Goal: Use online tool/utility: Use online tool/utility

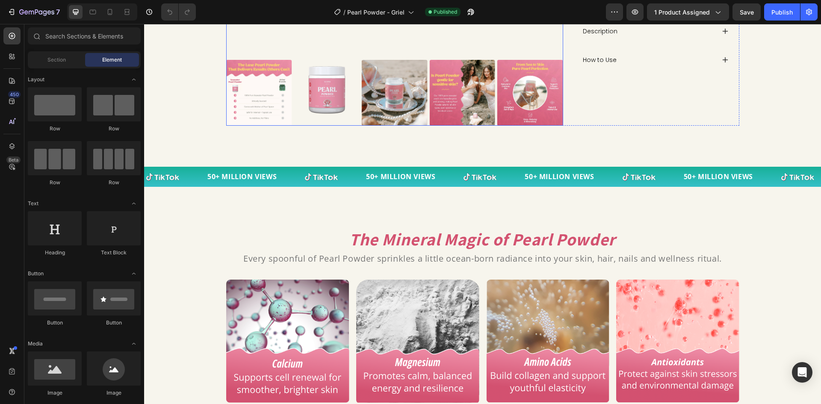
scroll to position [513, 0]
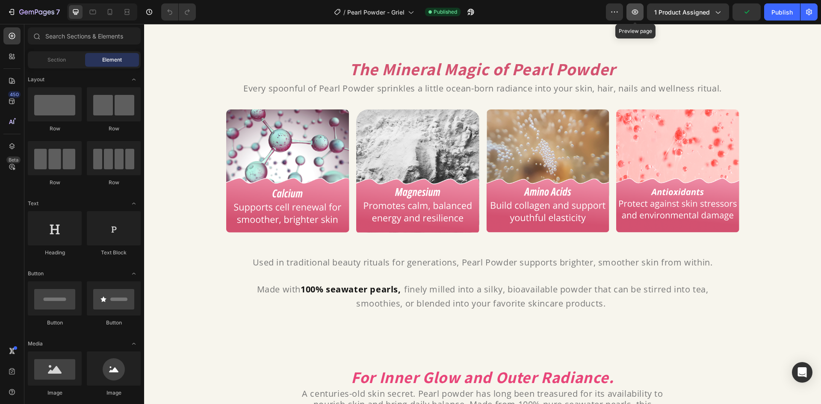
click at [638, 12] on icon "button" at bounding box center [634, 12] width 9 height 9
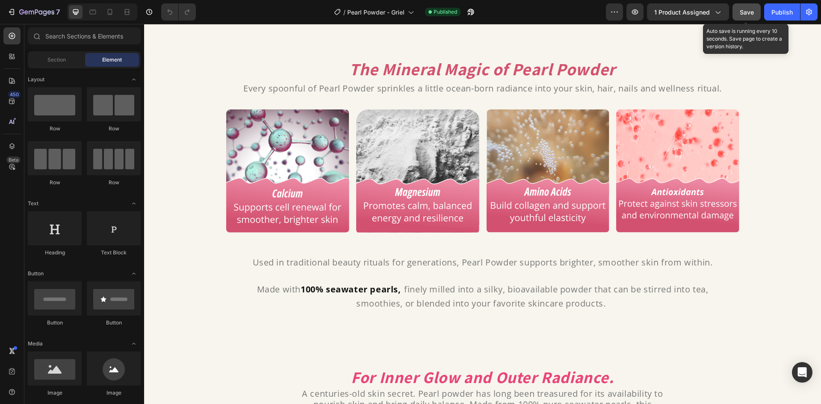
click at [741, 6] on button "Save" at bounding box center [746, 11] width 28 height 17
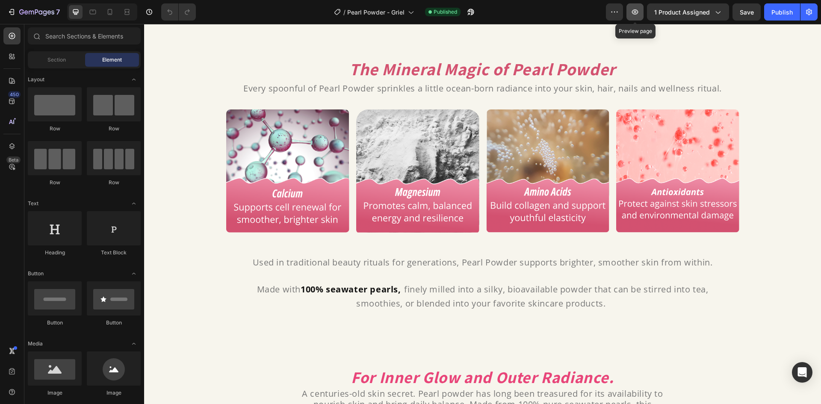
click at [637, 15] on icon "button" at bounding box center [634, 12] width 9 height 9
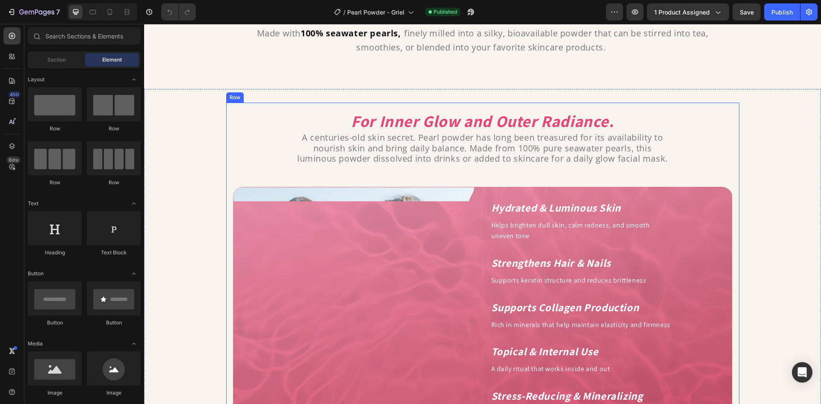
scroll to position [769, 0]
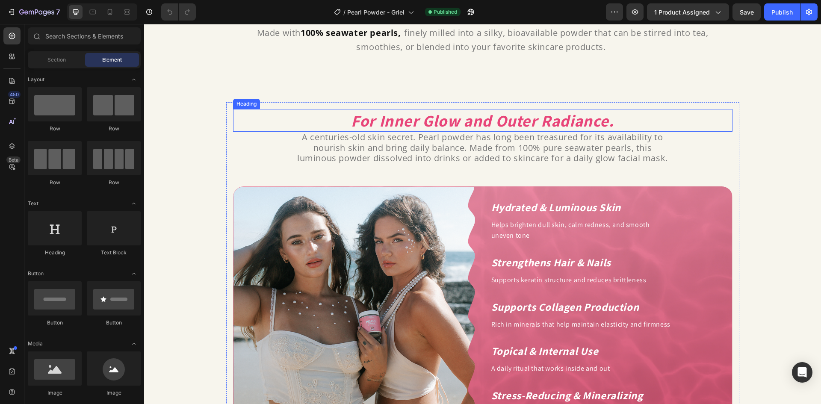
click at [638, 120] on h2 "For Inner Glow and Outer Radiance." at bounding box center [482, 120] width 499 height 23
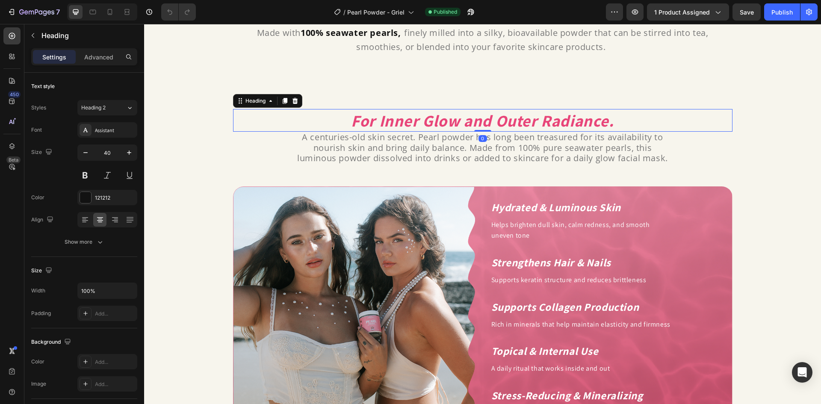
click at [628, 125] on h2 "For Inner Glow and Outer Radiance." at bounding box center [482, 120] width 499 height 23
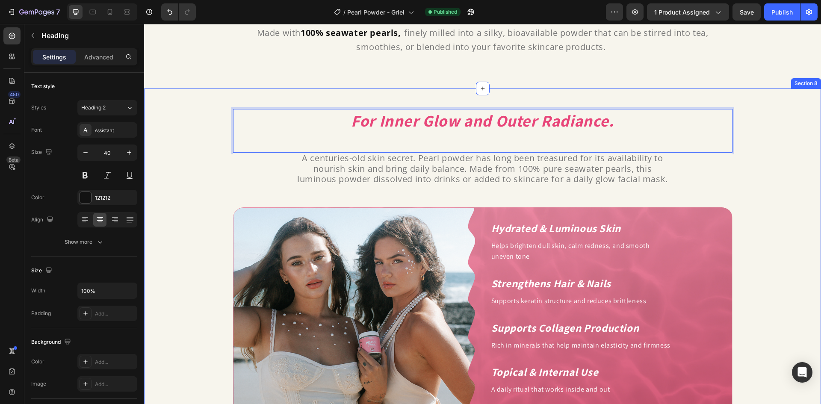
click at [767, 125] on div "For Inner Glow and Outer Radiance. ⁠⁠⁠⁠⁠⁠⁠ Heading 0 A centuries-old skin secre…" at bounding box center [482, 277] width 677 height 351
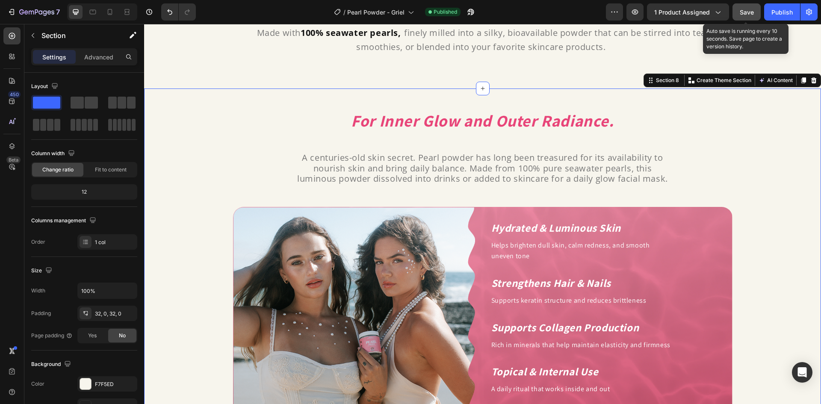
click at [737, 8] on button "Save" at bounding box center [746, 11] width 28 height 17
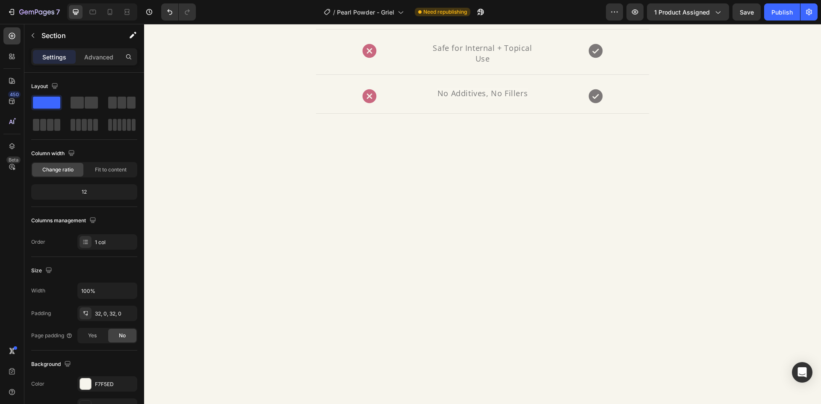
scroll to position [1838, 0]
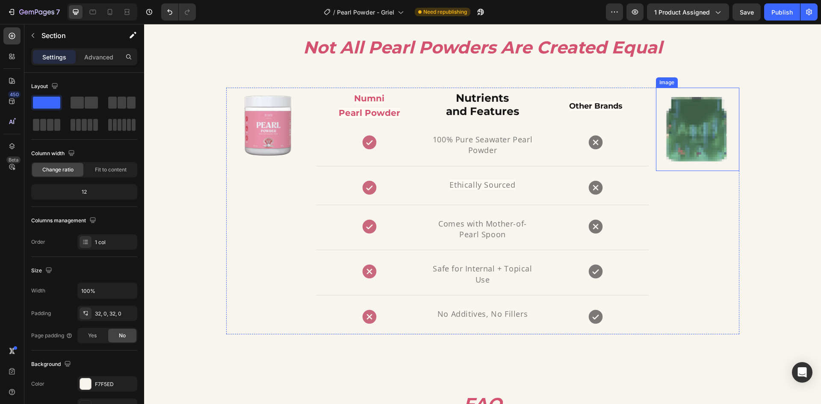
click at [682, 125] on img at bounding box center [697, 129] width 83 height 83
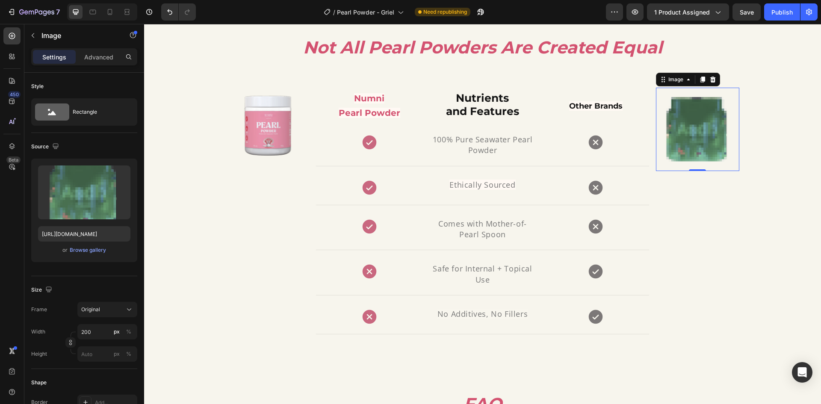
click at [676, 114] on img at bounding box center [697, 129] width 83 height 83
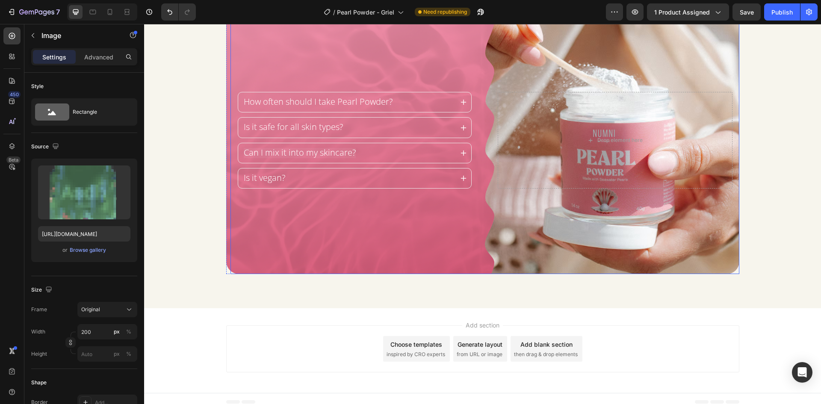
scroll to position [2261, 0]
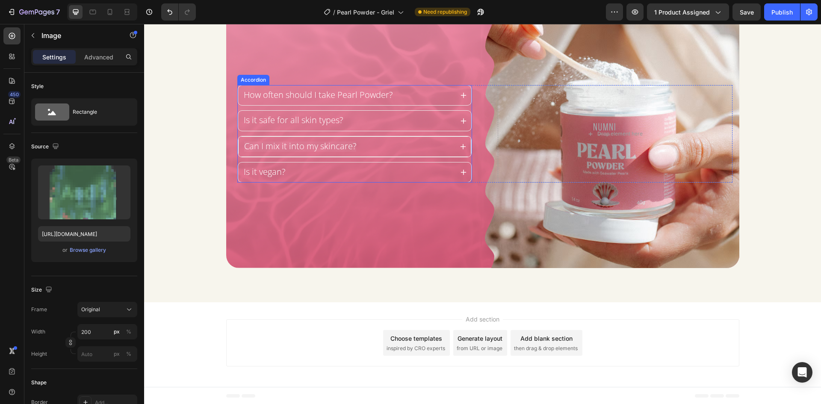
click at [332, 146] on span "Can I mix it into my skincare?" at bounding box center [300, 146] width 112 height 12
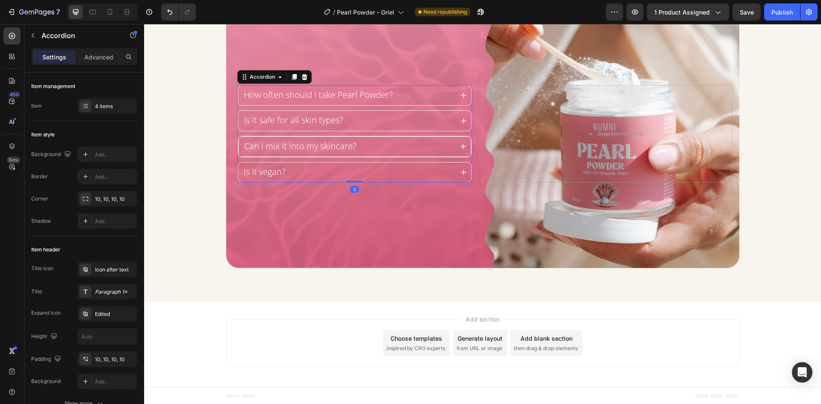
click at [332, 147] on span "Can I mix it into my skincare?" at bounding box center [300, 146] width 112 height 12
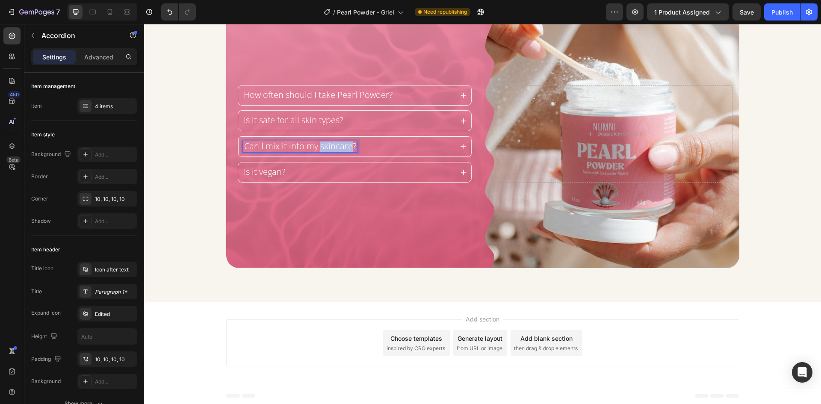
click at [332, 147] on span "Can I mix it into my skincare?" at bounding box center [300, 146] width 112 height 12
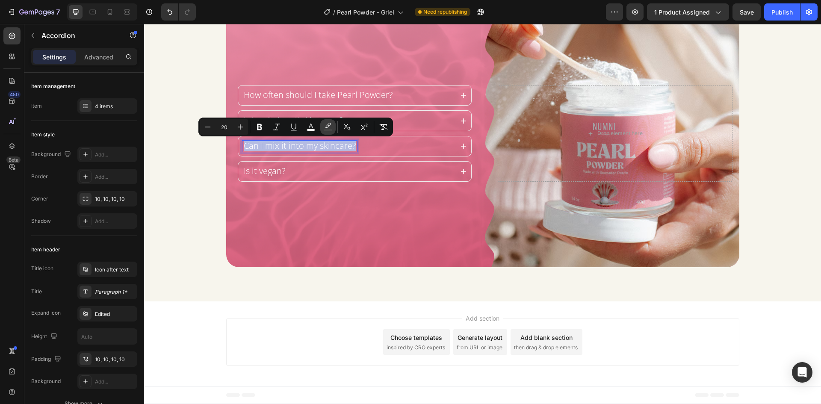
scroll to position [2260, 0]
click at [326, 125] on icon "Editor contextual toolbar" at bounding box center [327, 127] width 9 height 9
type input "FFF9F4"
type input "6"
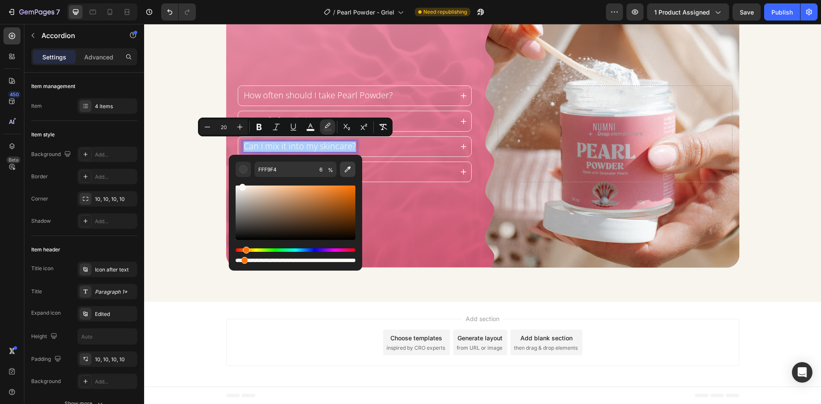
click at [352, 167] on button "Editor contextual toolbar" at bounding box center [347, 169] width 15 height 15
type input "CE617D"
type input "100"
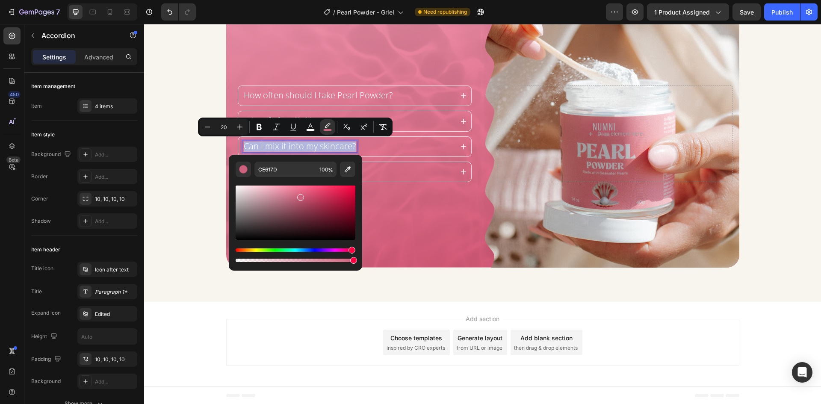
click at [421, 230] on div "How often should I take Pearl Powder? Is it safe for all skin types? Can I mix …" at bounding box center [484, 134] width 509 height 268
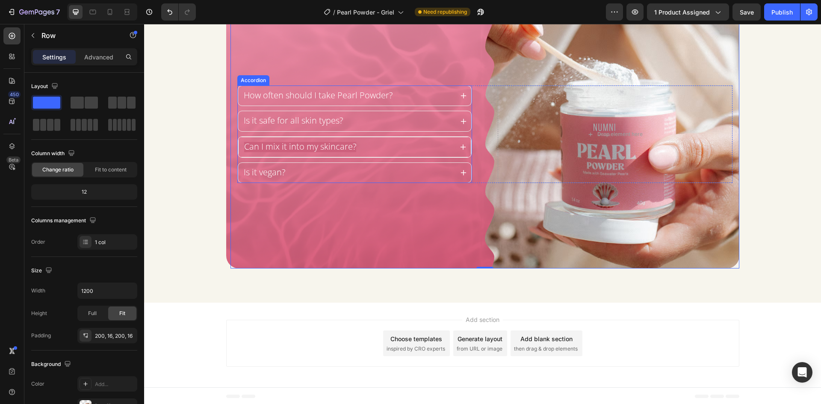
click at [346, 144] on span "Can I mix it into my skincare?" at bounding box center [300, 147] width 112 height 12
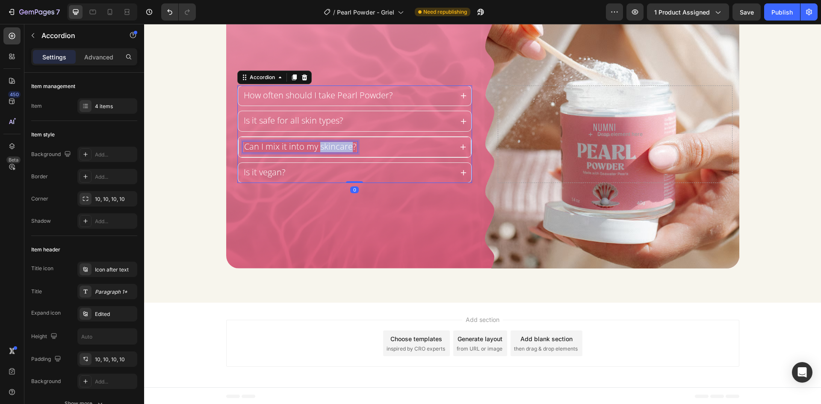
click at [337, 146] on span "Can I mix it into my skincare?" at bounding box center [300, 147] width 112 height 12
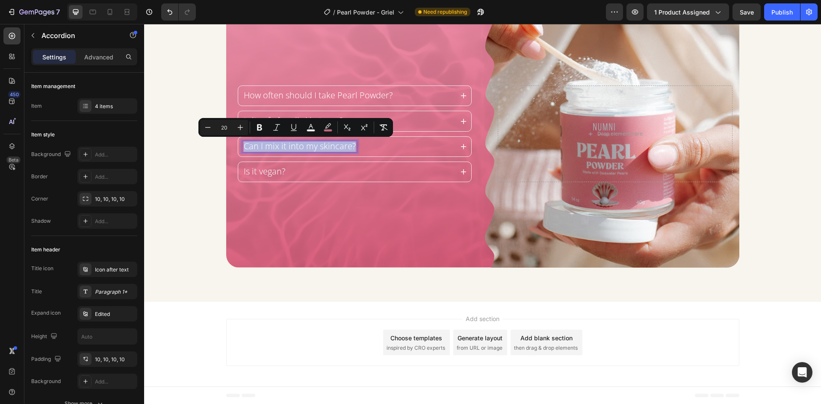
scroll to position [2260, 0]
click at [324, 132] on button "color" at bounding box center [327, 127] width 15 height 15
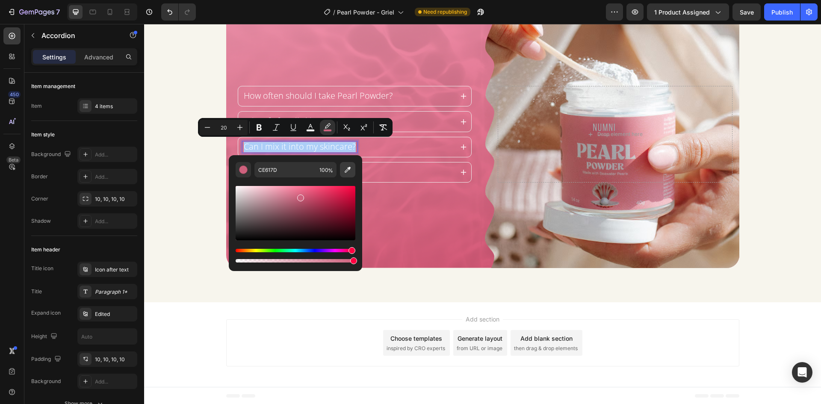
click at [351, 164] on button "Editor contextual toolbar" at bounding box center [347, 169] width 15 height 15
type input "D36982"
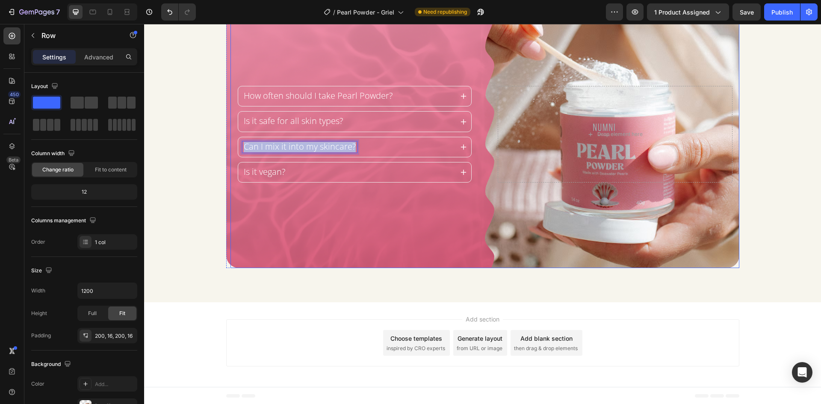
click at [392, 202] on div "How often should I take Pearl Powder? Is it safe for all skin types? Can I mix …" at bounding box center [484, 134] width 509 height 268
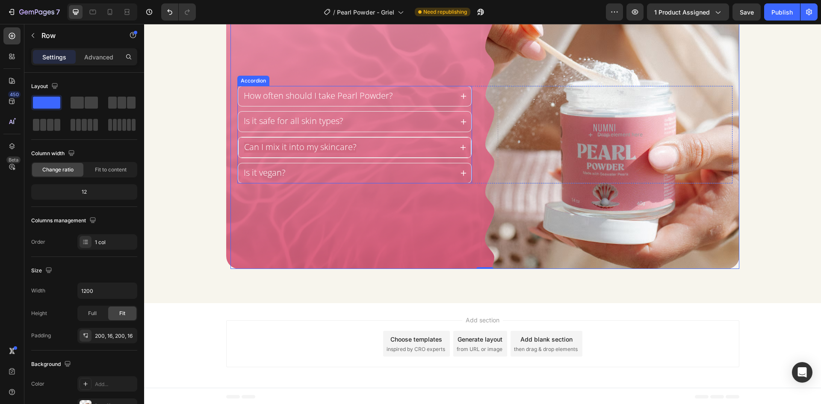
click at [275, 147] on span "Can I mix it into my skincare?" at bounding box center [300, 147] width 112 height 12
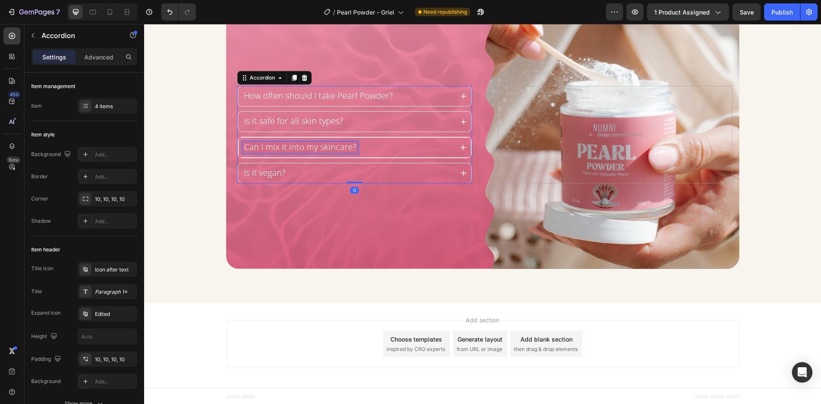
click at [275, 147] on span "Can I mix it into my skincare?" at bounding box center [300, 147] width 112 height 12
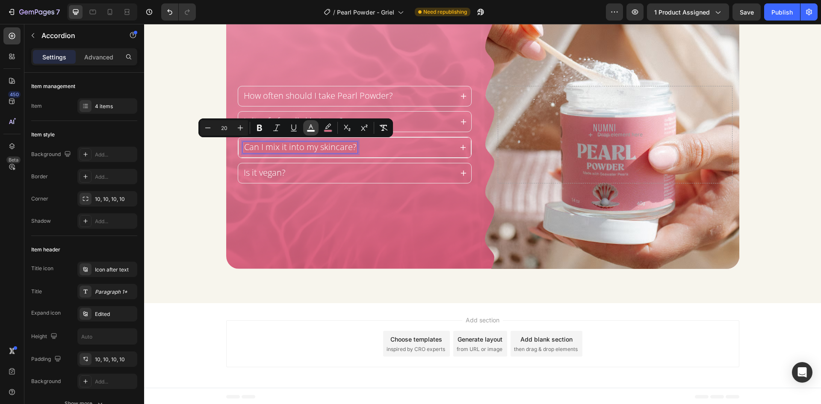
scroll to position [2259, 0]
click at [327, 127] on icon "Editor contextual toolbar" at bounding box center [327, 128] width 9 height 9
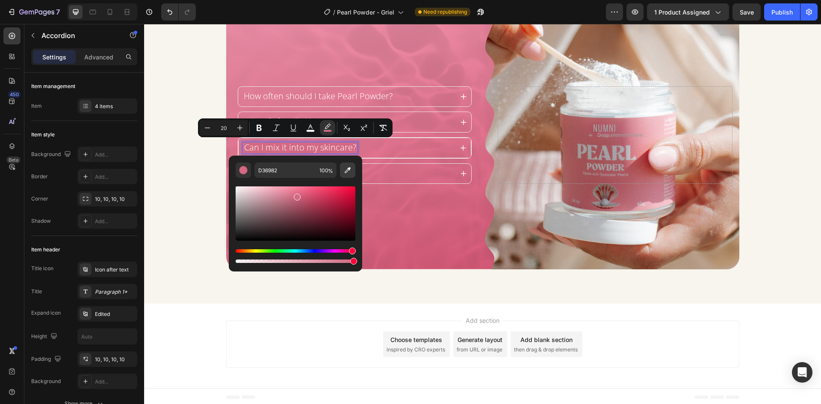
click at [344, 176] on button "Editor contextual toolbar" at bounding box center [347, 169] width 15 height 15
type input "E3849D"
click at [436, 198] on div "How often should I take Pearl Powder? Is it safe for all skin types? Can I mix …" at bounding box center [484, 135] width 509 height 268
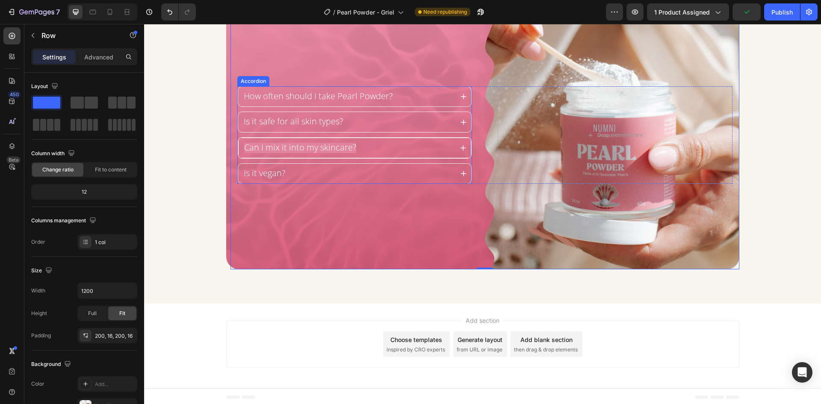
click at [347, 150] on span "Can I mix it into my skincare?" at bounding box center [300, 147] width 112 height 12
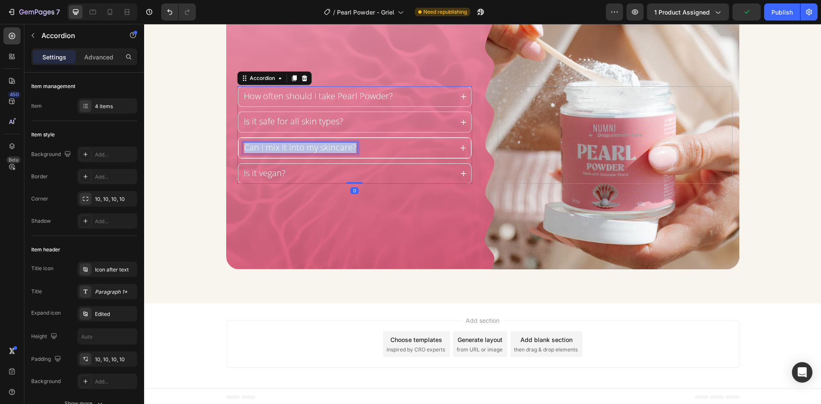
click at [347, 150] on span "Can I mix it into my skincare?" at bounding box center [300, 147] width 112 height 12
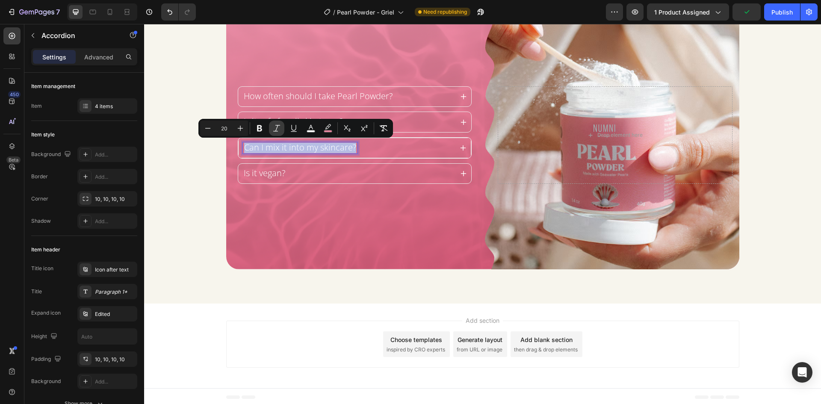
scroll to position [2259, 0]
click at [325, 130] on rect "Editor contextual toolbar" at bounding box center [328, 131] width 8 height 2
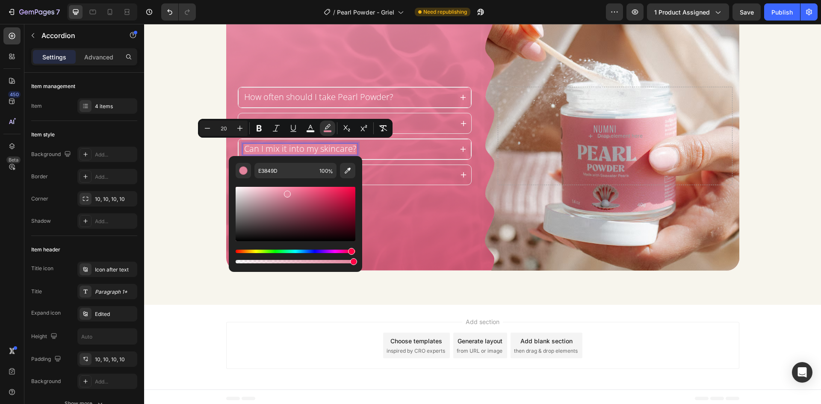
click at [320, 100] on span "How often should I take Pearl Powder?" at bounding box center [318, 97] width 149 height 12
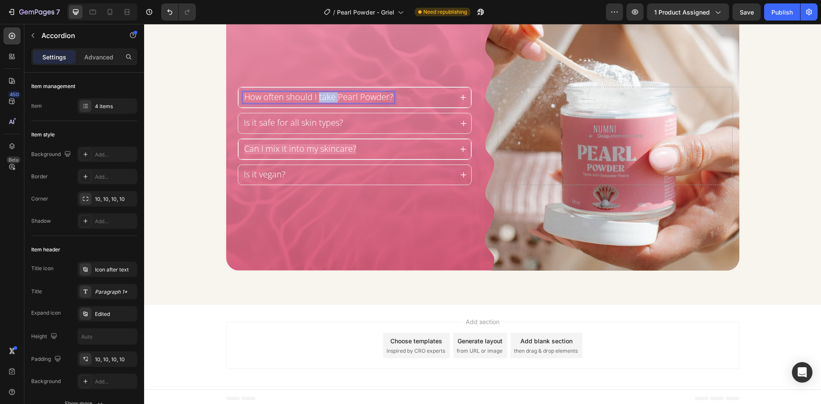
click at [320, 100] on span "How often should I take Pearl Powder?" at bounding box center [318, 97] width 149 height 12
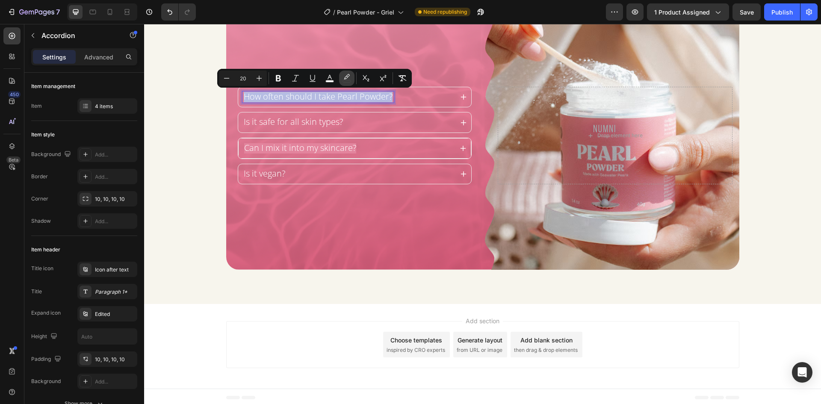
scroll to position [2259, 0]
click at [343, 82] on rect "Editor contextual toolbar" at bounding box center [346, 81] width 8 height 2
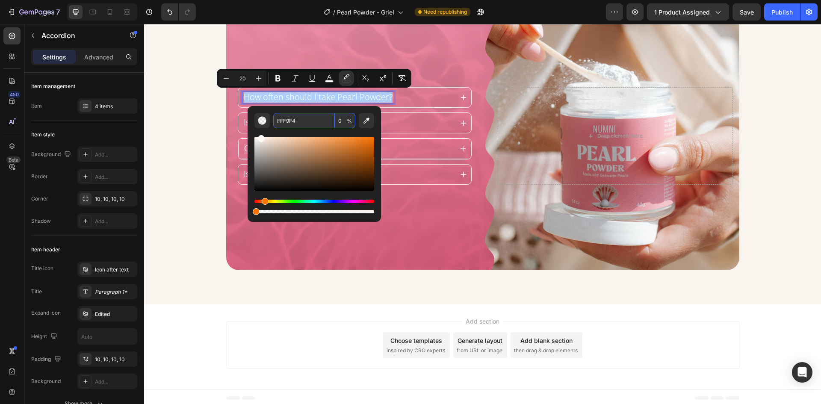
click at [321, 126] on input "FFF9F4" at bounding box center [304, 120] width 62 height 15
copy span "How often should I take Pearl Powder?"
click at [412, 216] on div "How often should I take Pearl Powder? Is it safe for all skin types? Can I mix …" at bounding box center [484, 136] width 509 height 268
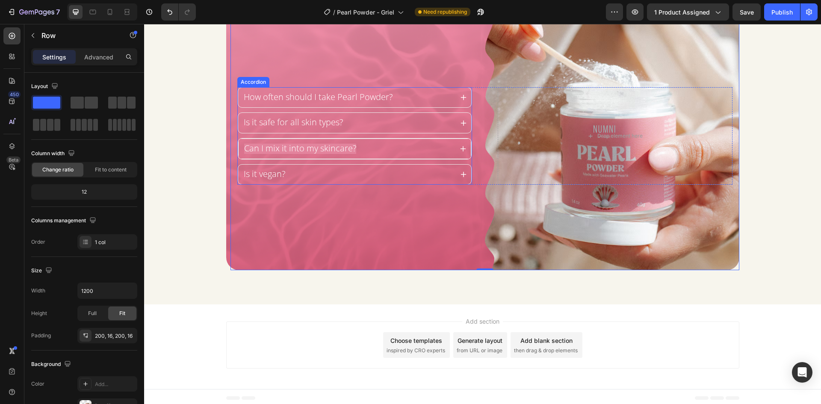
click at [316, 149] on span "Can I mix it into my skincare?" at bounding box center [300, 148] width 112 height 12
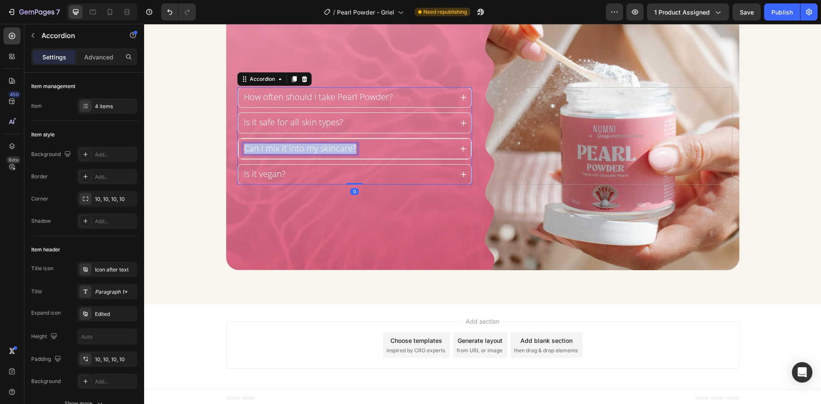
click at [316, 149] on span "Can I mix it into my skincare?" at bounding box center [300, 148] width 112 height 12
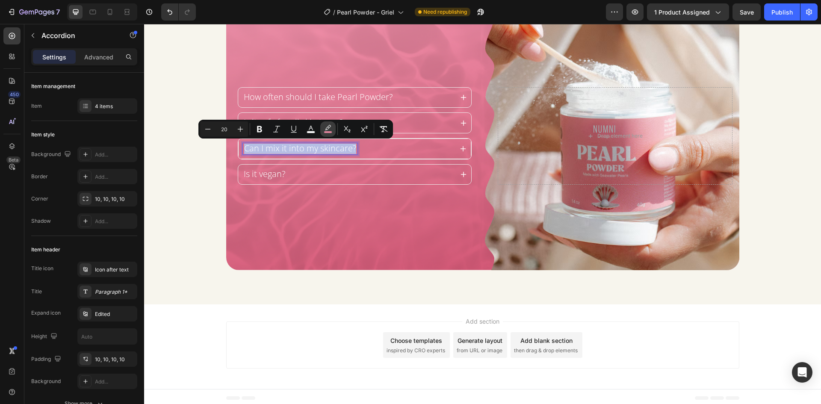
scroll to position [2258, 0]
click at [320, 132] on button "color" at bounding box center [327, 128] width 15 height 15
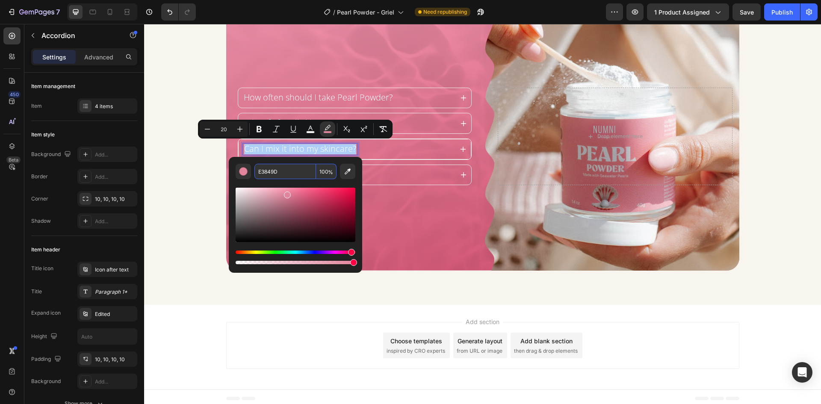
click at [305, 174] on input "E3849D" at bounding box center [285, 171] width 62 height 15
paste input "FFF9F4"
type input "FFF9F4"
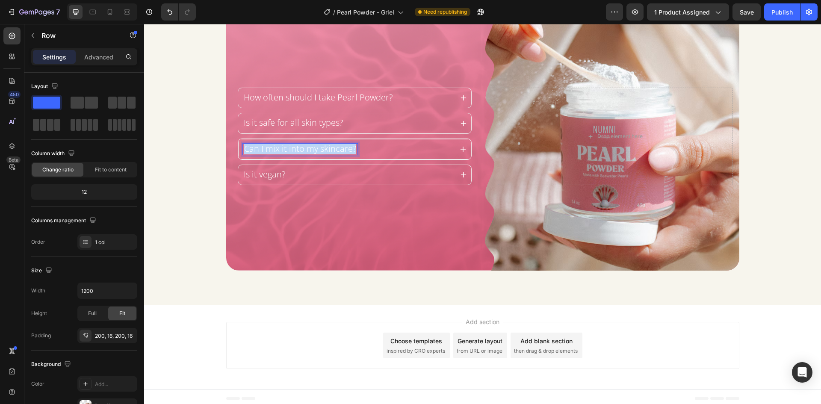
click at [406, 204] on div "How often should I take Pearl Powder? Is it safe for all skin types? Can I mix …" at bounding box center [484, 136] width 509 height 268
click at [326, 152] on span "Can I mix it into my skincare?" at bounding box center [300, 149] width 112 height 12
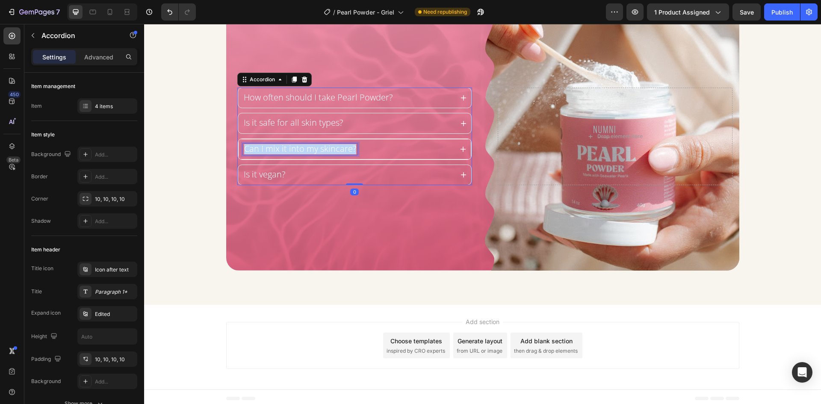
click at [326, 152] on span "Can I mix it into my skincare?" at bounding box center [300, 149] width 112 height 12
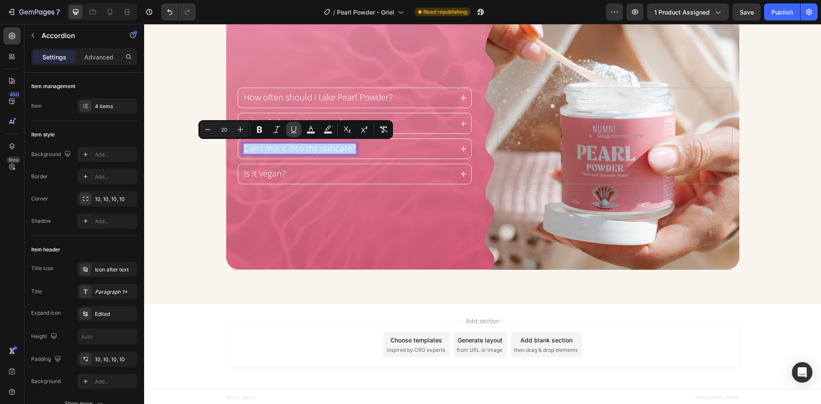
scroll to position [2258, 0]
click at [326, 130] on icon "Editor contextual toolbar" at bounding box center [327, 127] width 6 height 5
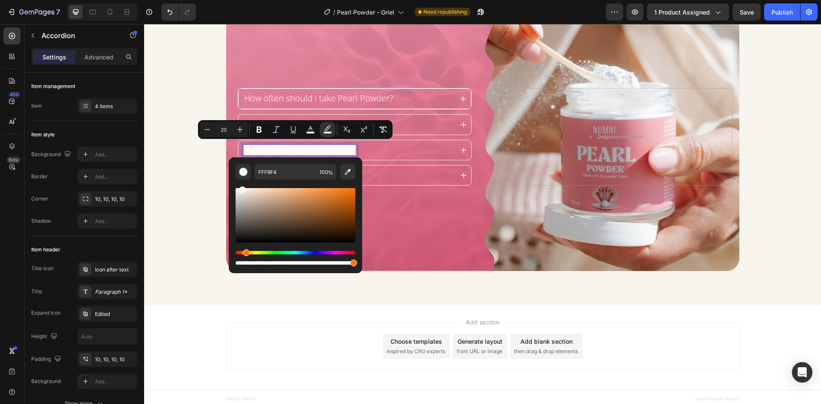
click at [325, 101] on span "How often should I take Pearl Powder?" at bounding box center [318, 98] width 149 height 12
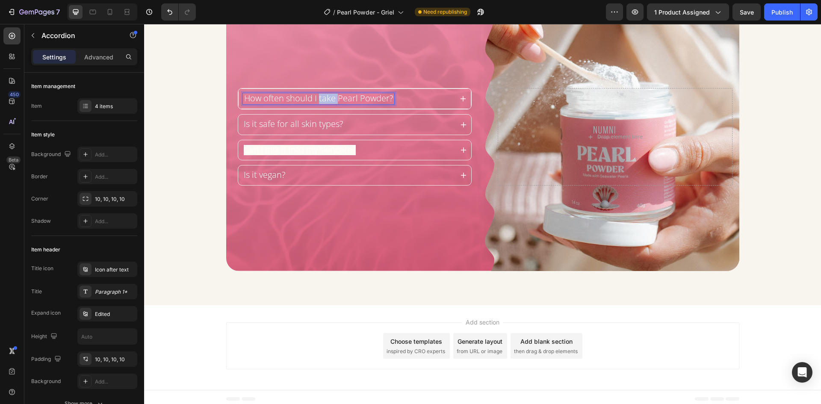
click at [325, 101] on span "How often should I take Pearl Powder?" at bounding box center [318, 98] width 149 height 12
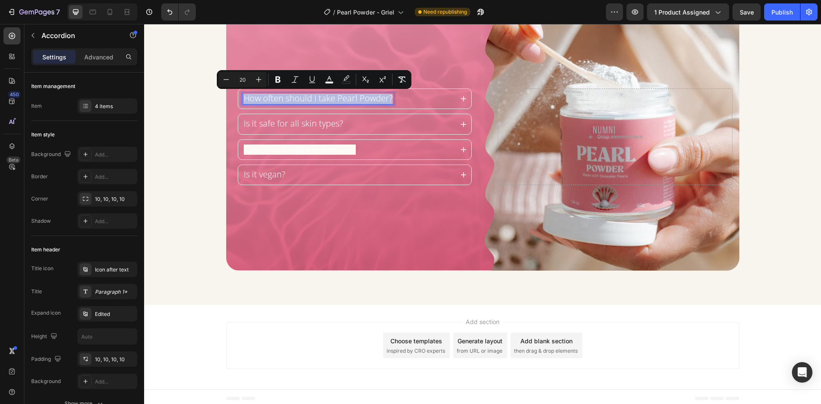
scroll to position [2257, 0]
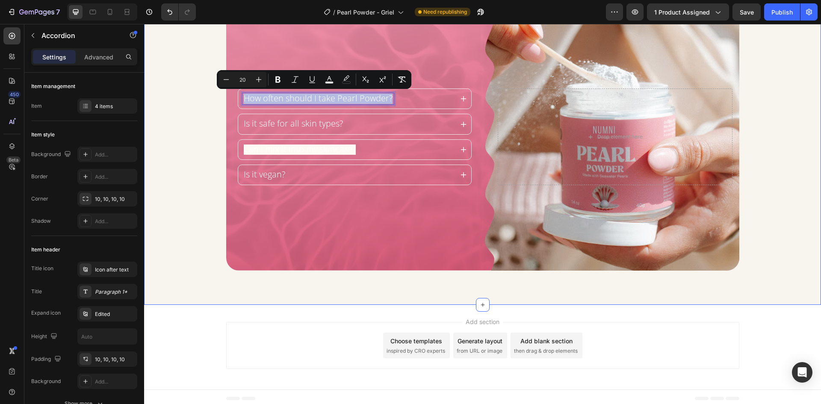
click at [191, 229] on div "FAQ Heading How often should I take Pearl Powder? Is it safe for all skin types…" at bounding box center [482, 120] width 677 height 300
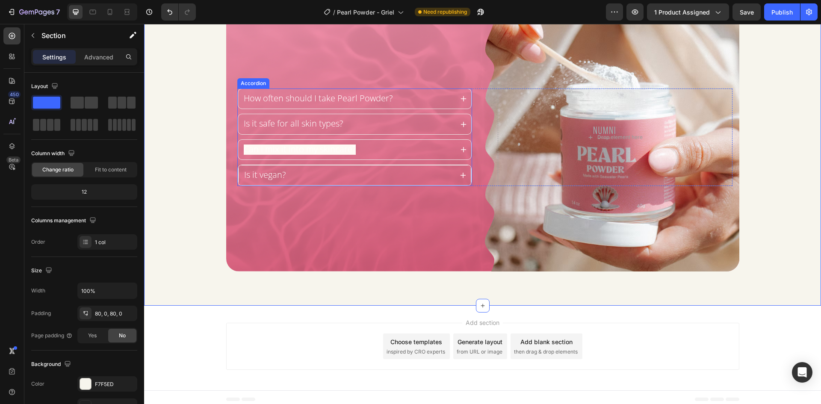
click at [380, 171] on div "Is it vegan?" at bounding box center [348, 175] width 210 height 11
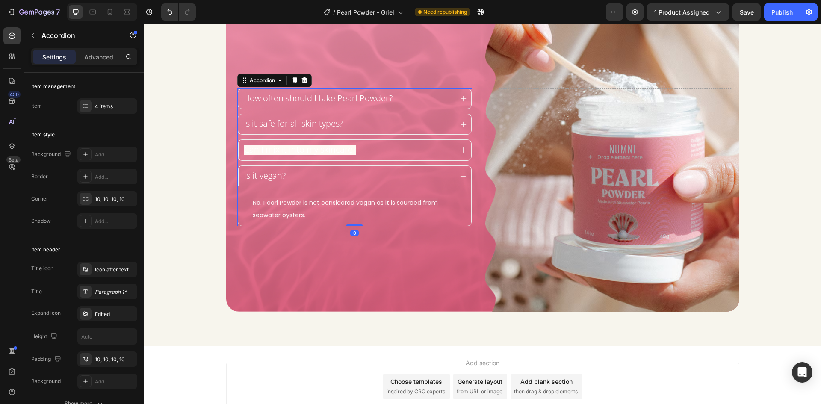
click at [368, 152] on div "Can I mix it into my skincare?" at bounding box center [348, 149] width 210 height 11
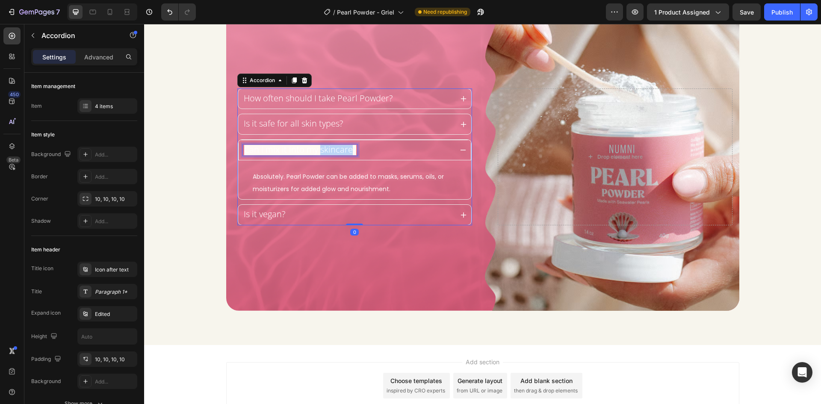
click at [339, 148] on span "Can I mix it into my skincare?" at bounding box center [300, 150] width 112 height 12
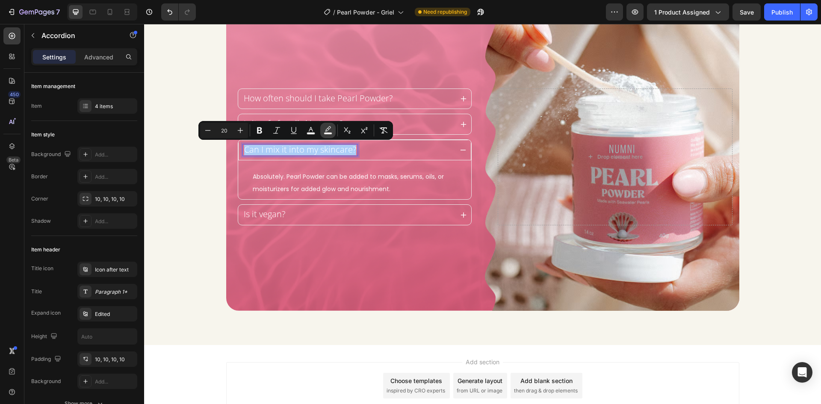
click at [327, 133] on rect "Editor contextual toolbar" at bounding box center [328, 133] width 8 height 2
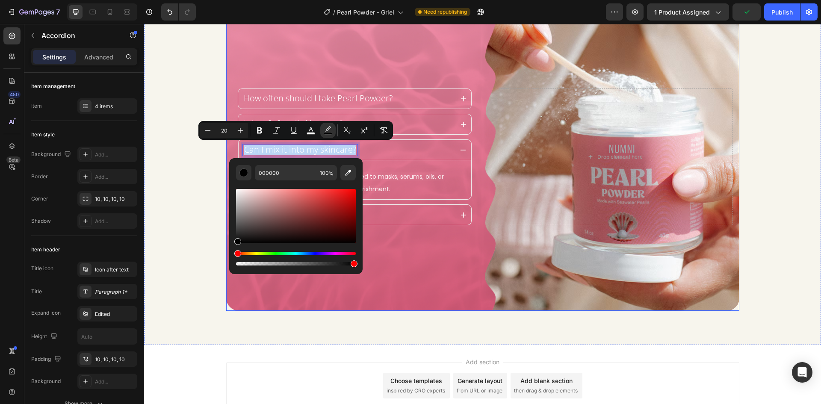
drag, startPoint x: 382, startPoint y: 242, endPoint x: 221, endPoint y: 259, distance: 162.0
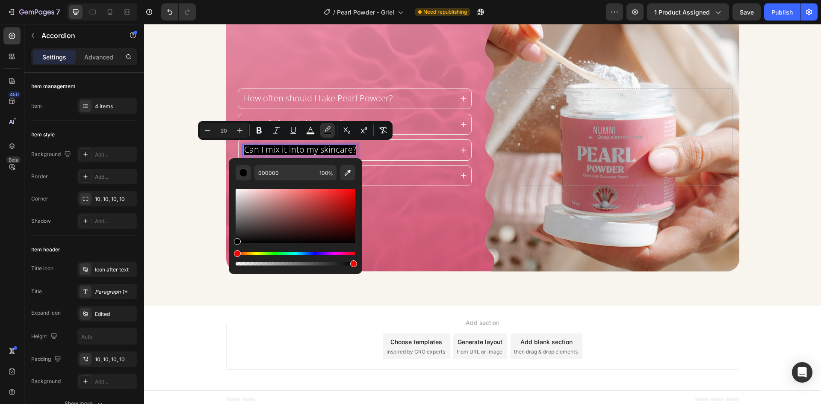
scroll to position [2257, 0]
click at [348, 169] on icon "Editor contextual toolbar" at bounding box center [347, 172] width 9 height 9
type input "D36782"
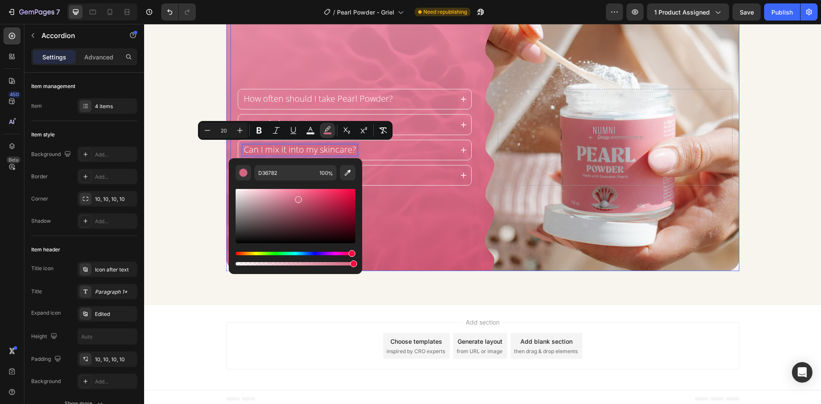
click at [420, 244] on div "How often should I take Pearl Powder? Is it safe for all skin types? Can I mix …" at bounding box center [484, 137] width 509 height 268
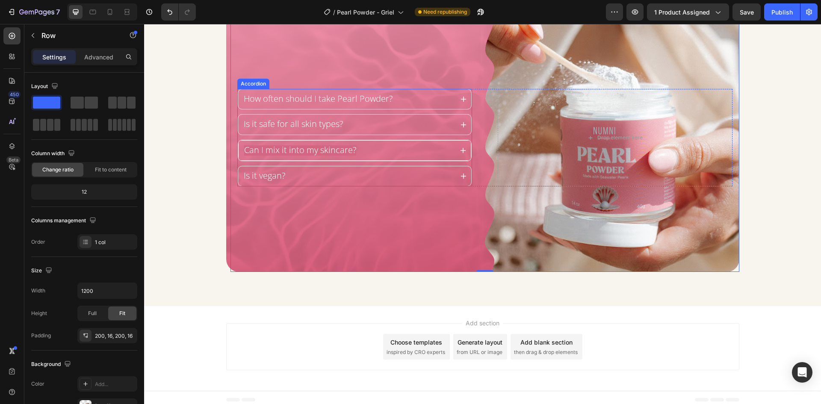
click at [310, 148] on span "Can I mix it into my skincare?" at bounding box center [300, 150] width 112 height 12
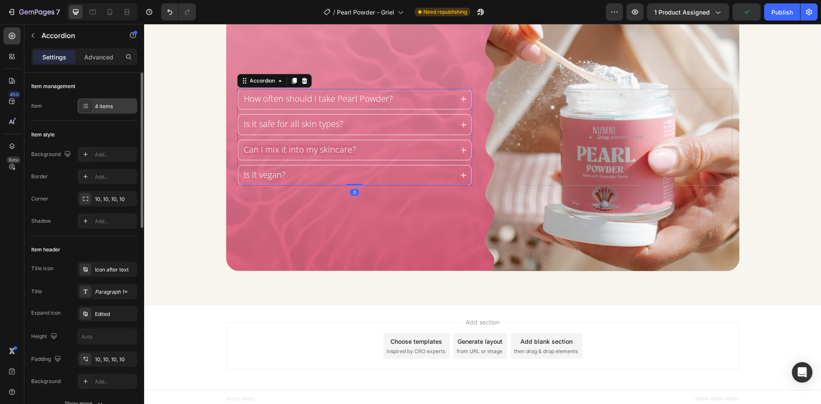
click at [114, 104] on div "4 items" at bounding box center [115, 107] width 40 height 8
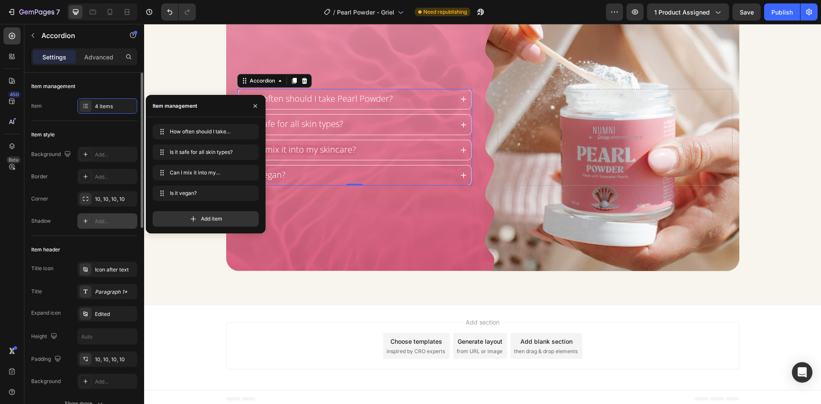
scroll to position [43, 0]
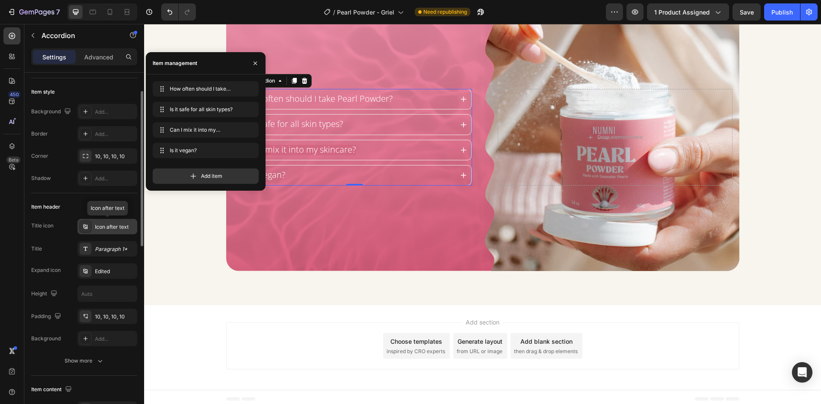
click at [116, 221] on div "Icon after text" at bounding box center [107, 226] width 60 height 15
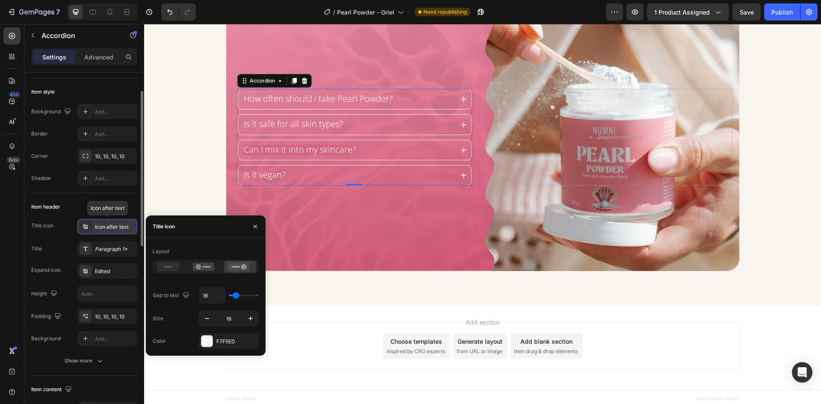
click at [116, 221] on div "Icon after text" at bounding box center [107, 226] width 60 height 15
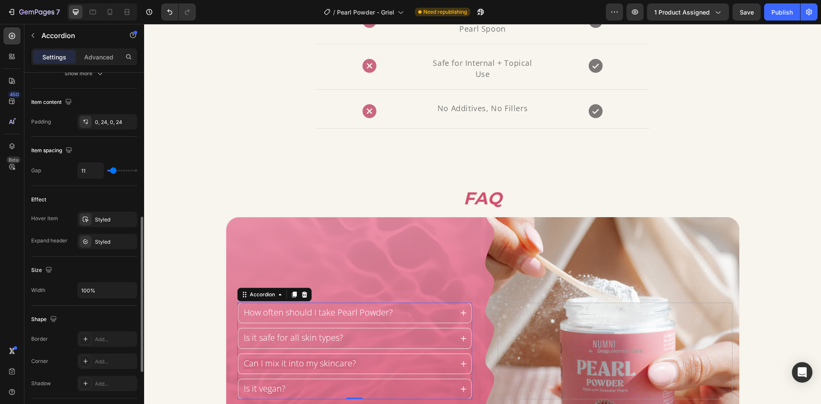
scroll to position [373, 0]
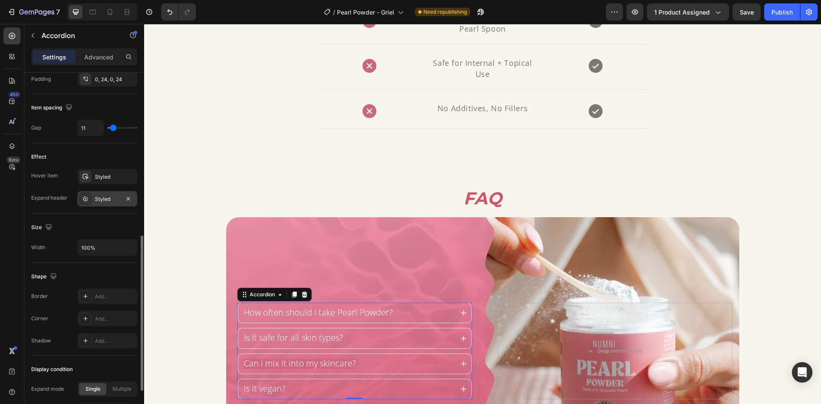
click at [101, 199] on div "Styled" at bounding box center [107, 199] width 25 height 8
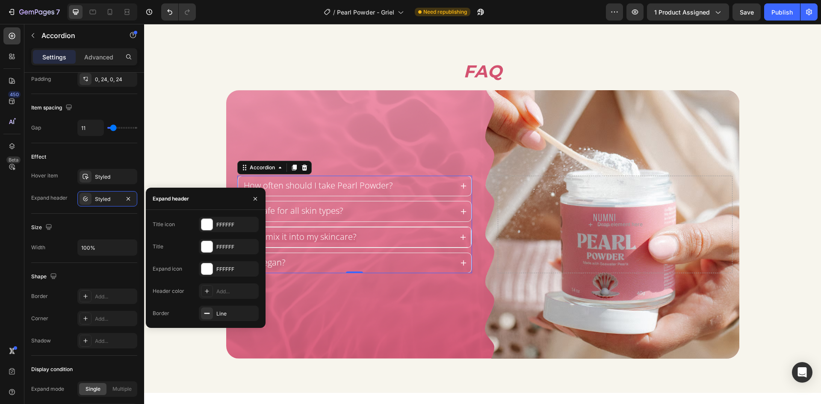
scroll to position [2171, 0]
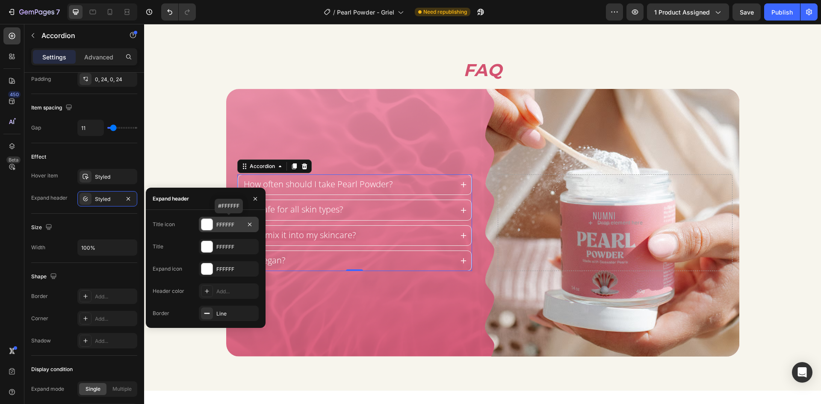
click at [222, 231] on div "FFFFFF" at bounding box center [229, 224] width 60 height 15
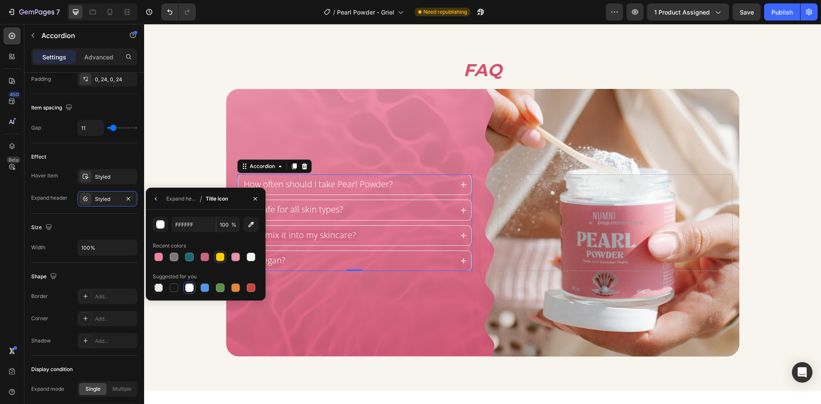
click at [217, 254] on div at bounding box center [220, 257] width 9 height 9
type input "FFCC00"
click at [261, 291] on div "FFCC00 100 % Recent colors Suggested for you" at bounding box center [206, 255] width 120 height 77
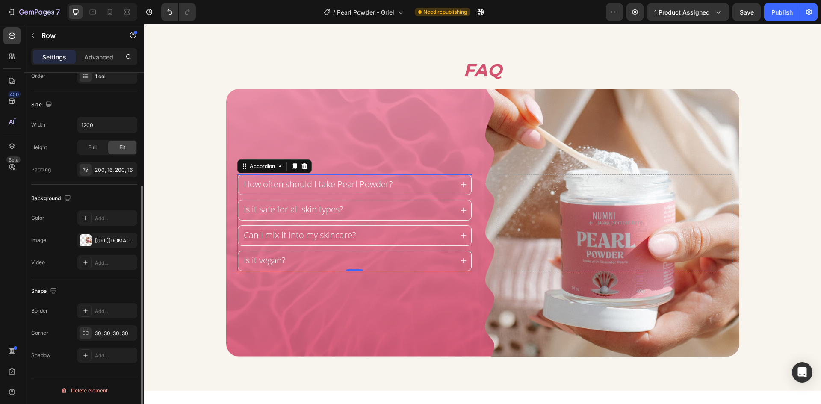
click at [271, 293] on div "How often should I take Pearl Powder? Is it safe for all skin types? Can I mix …" at bounding box center [484, 223] width 509 height 268
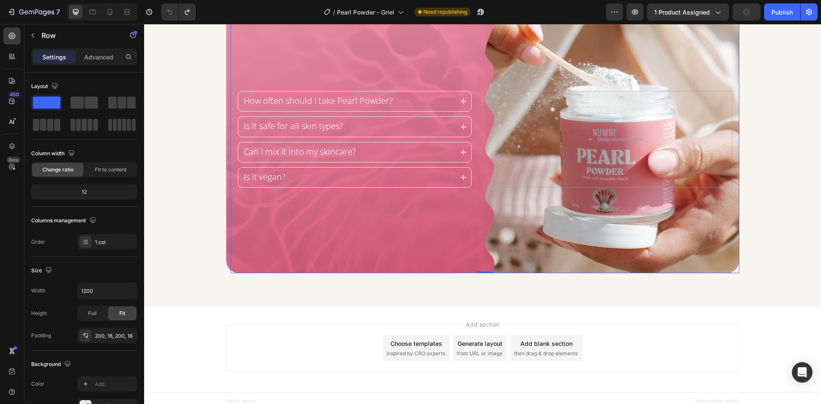
scroll to position [2261, 0]
